Goal: Information Seeking & Learning: Learn about a topic

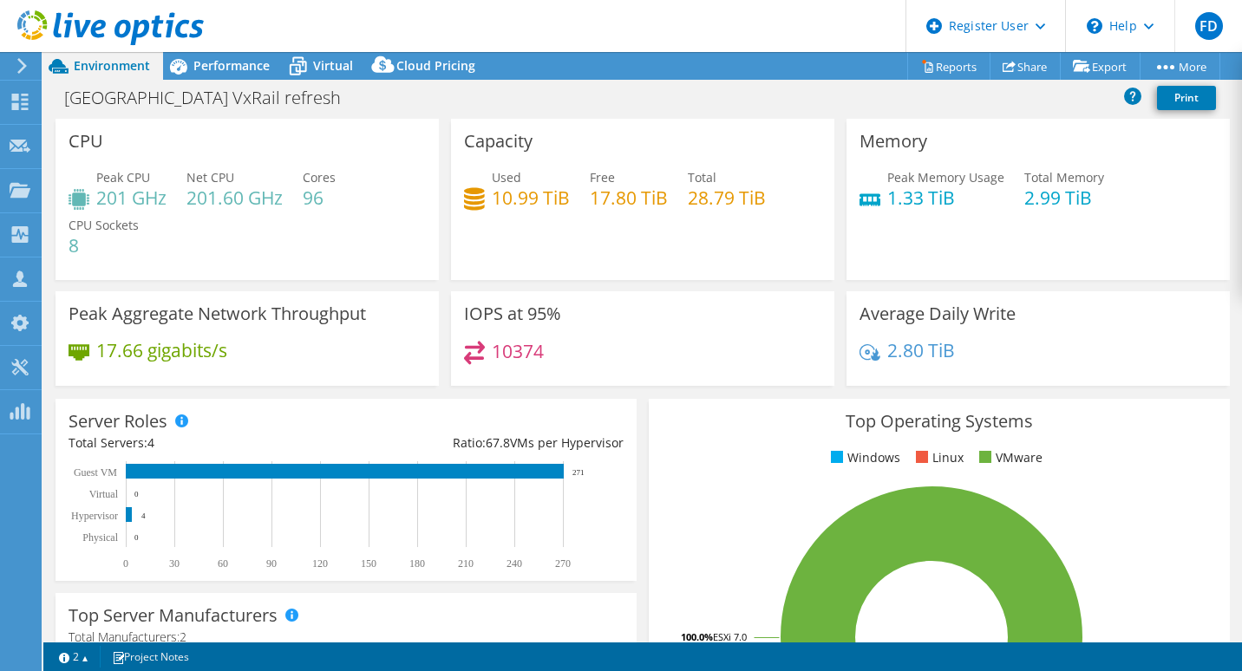
select select "USD"
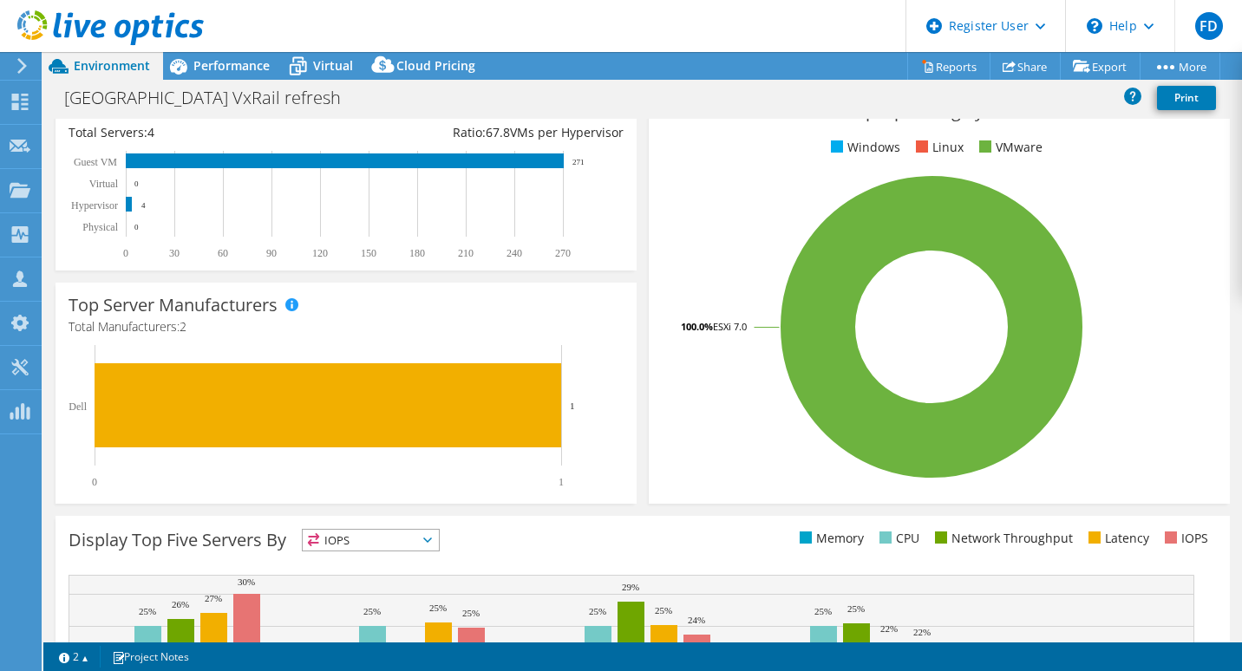
scroll to position [101, 0]
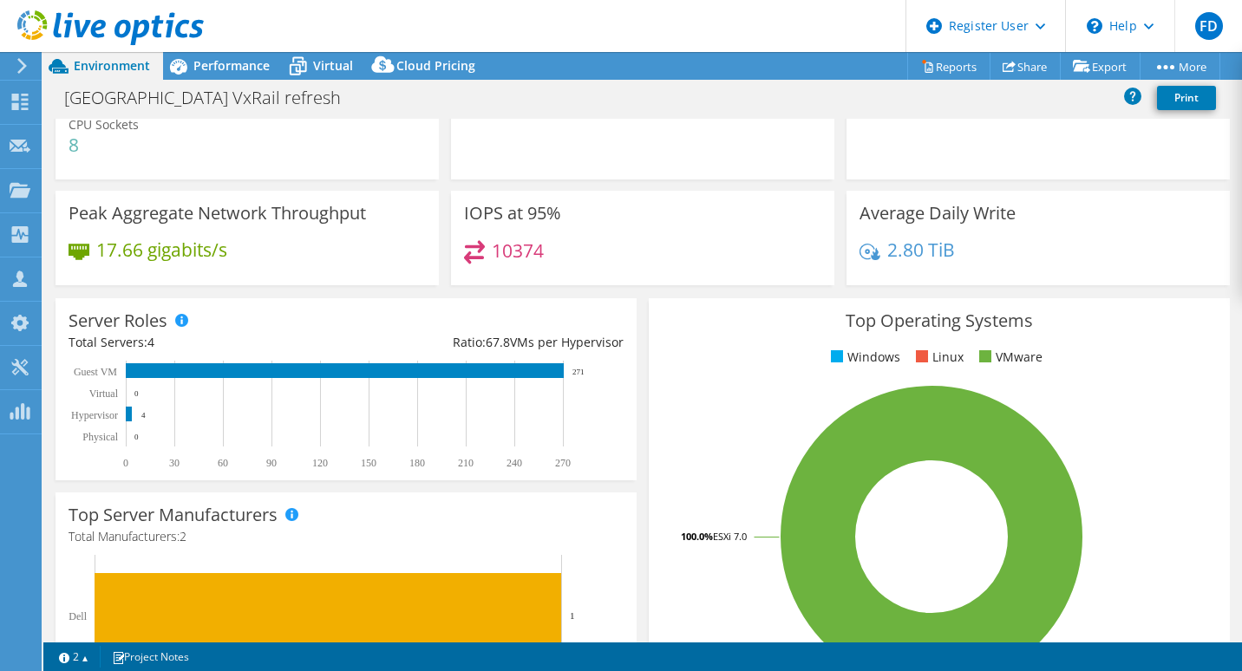
click at [625, 351] on div "Server Roles Physical Servers represent bare metal servers that were targets of…" at bounding box center [346, 389] width 581 height 182
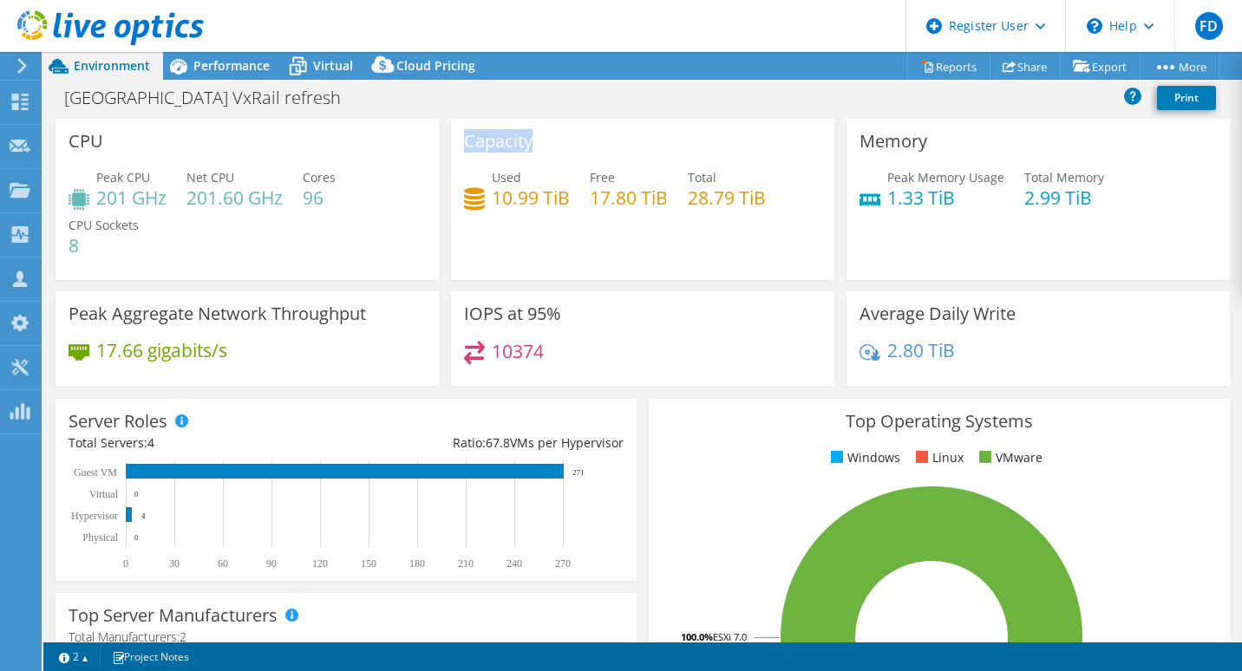
drag, startPoint x: 454, startPoint y: 129, endPoint x: 550, endPoint y: 153, distance: 99.1
click at [550, 153] on div "Capacity Used 10.99 TiB Free 17.80 TiB Total 28.79 TiB" at bounding box center [642, 199] width 383 height 161
click at [728, 315] on div "IOPS at 95% 10374" at bounding box center [642, 338] width 383 height 95
click at [241, 57] on span "Performance" at bounding box center [231, 65] width 76 height 16
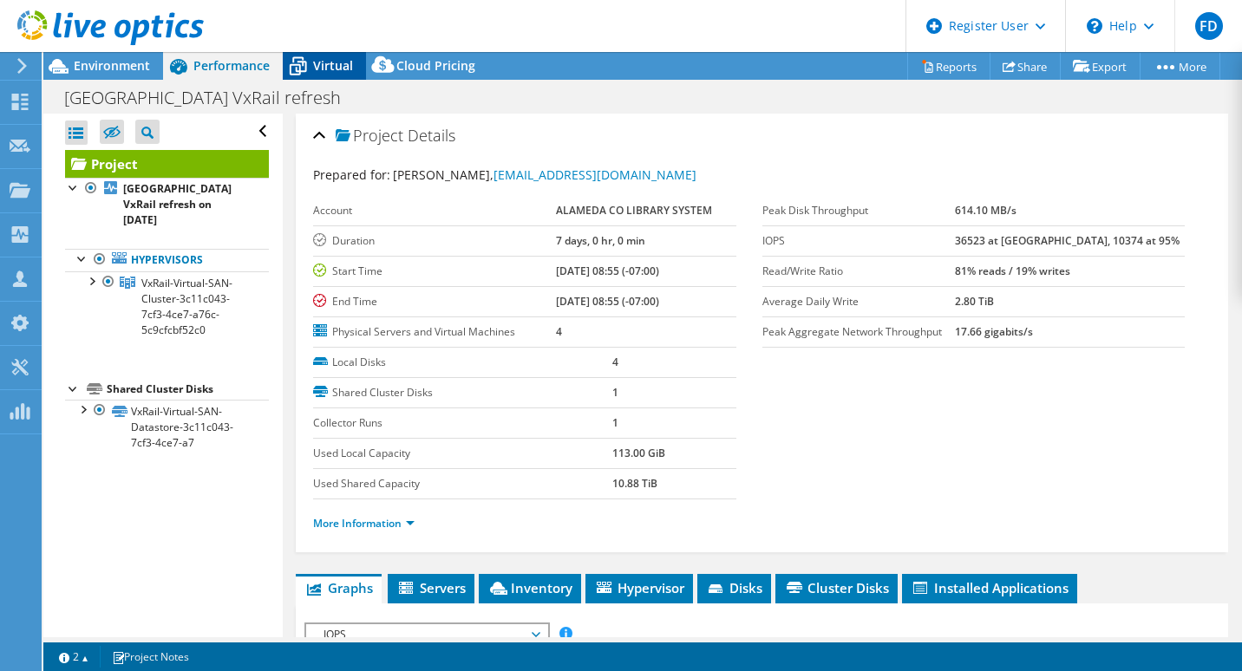
click at [324, 57] on span "Virtual" at bounding box center [333, 65] width 40 height 16
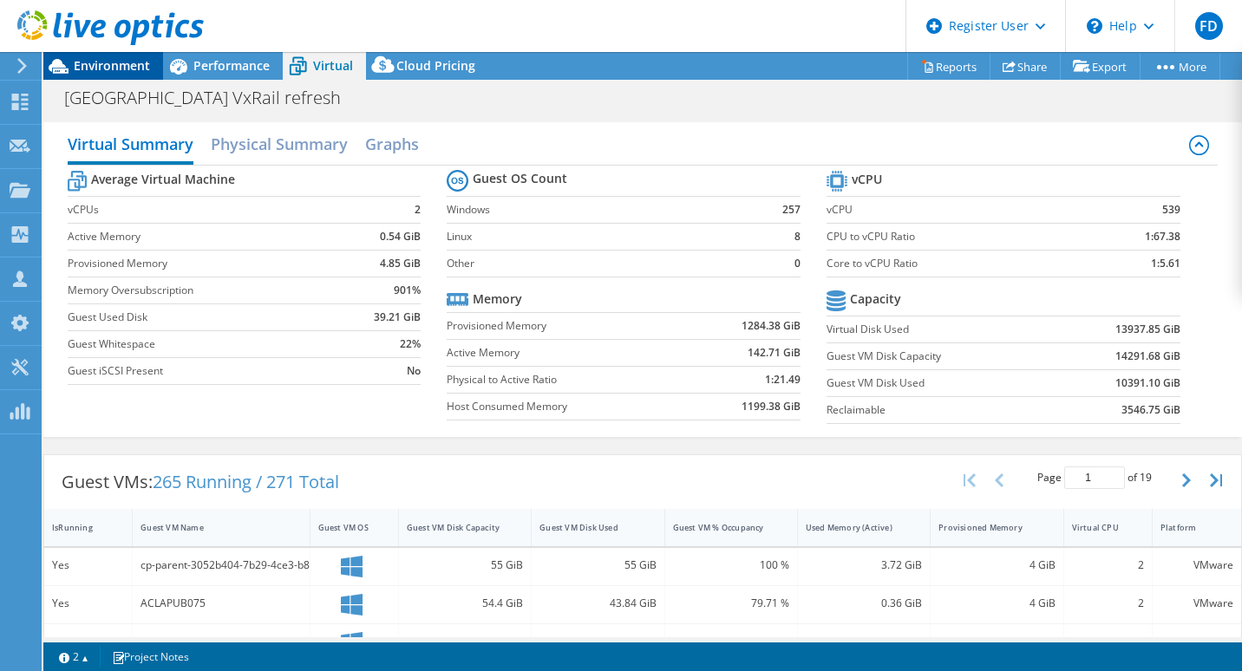
click at [131, 61] on span "Environment" at bounding box center [112, 65] width 76 height 16
